Goal: Information Seeking & Learning: Learn about a topic

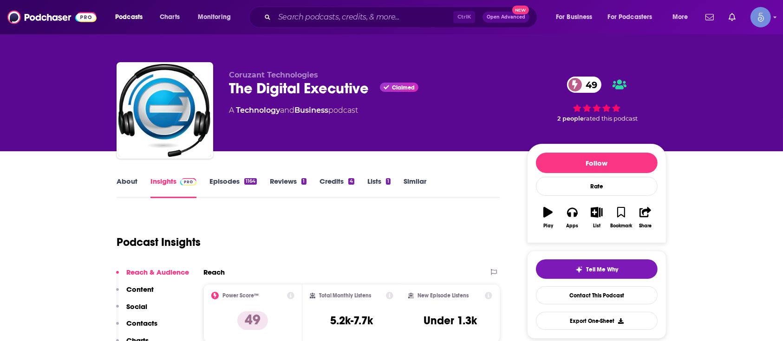
drag, startPoint x: 184, startPoint y: 30, endPoint x: 506, endPoint y: 113, distance: 332.3
click at [497, 106] on div "A Technology and Business podcast" at bounding box center [370, 110] width 283 height 11
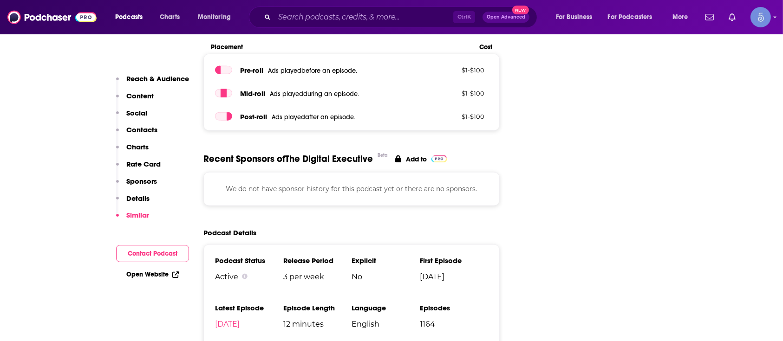
scroll to position [1492, 0]
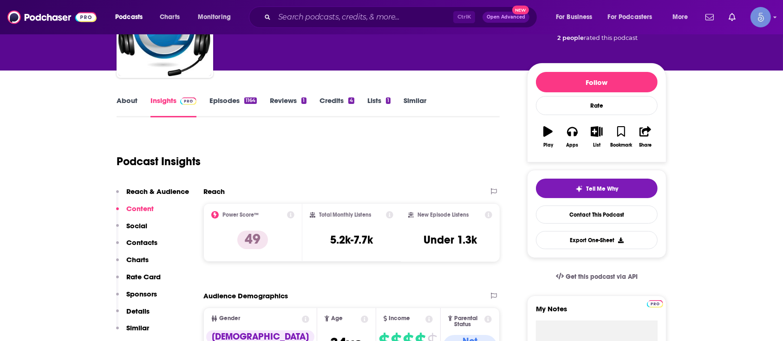
scroll to position [0, 0]
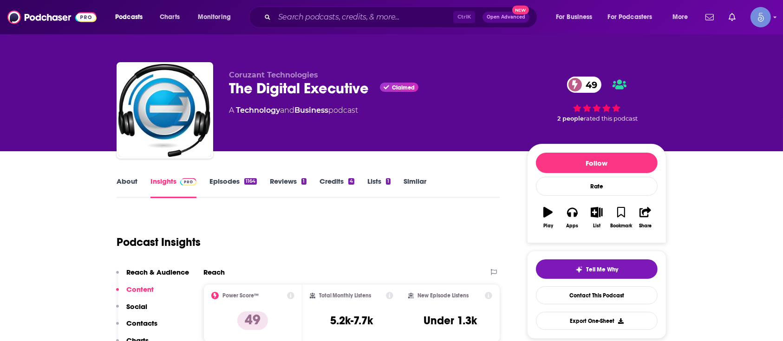
click at [338, 93] on div "The Digital Executive Claimed 49" at bounding box center [370, 88] width 283 height 18
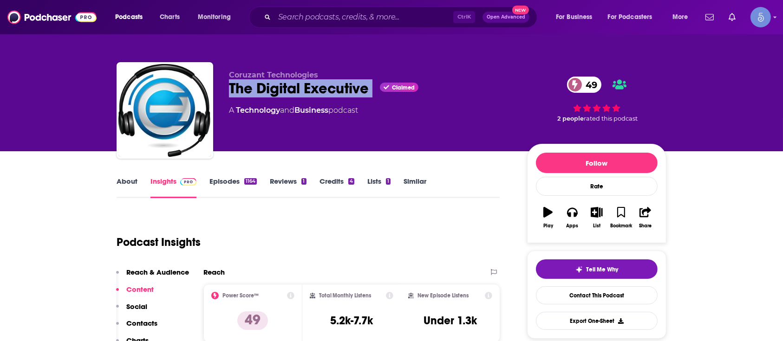
click at [338, 93] on div "The Digital Executive Claimed 49" at bounding box center [370, 88] width 283 height 18
copy div "The Digital Executive"
